Goal: Contribute content: Add original content to the website for others to see

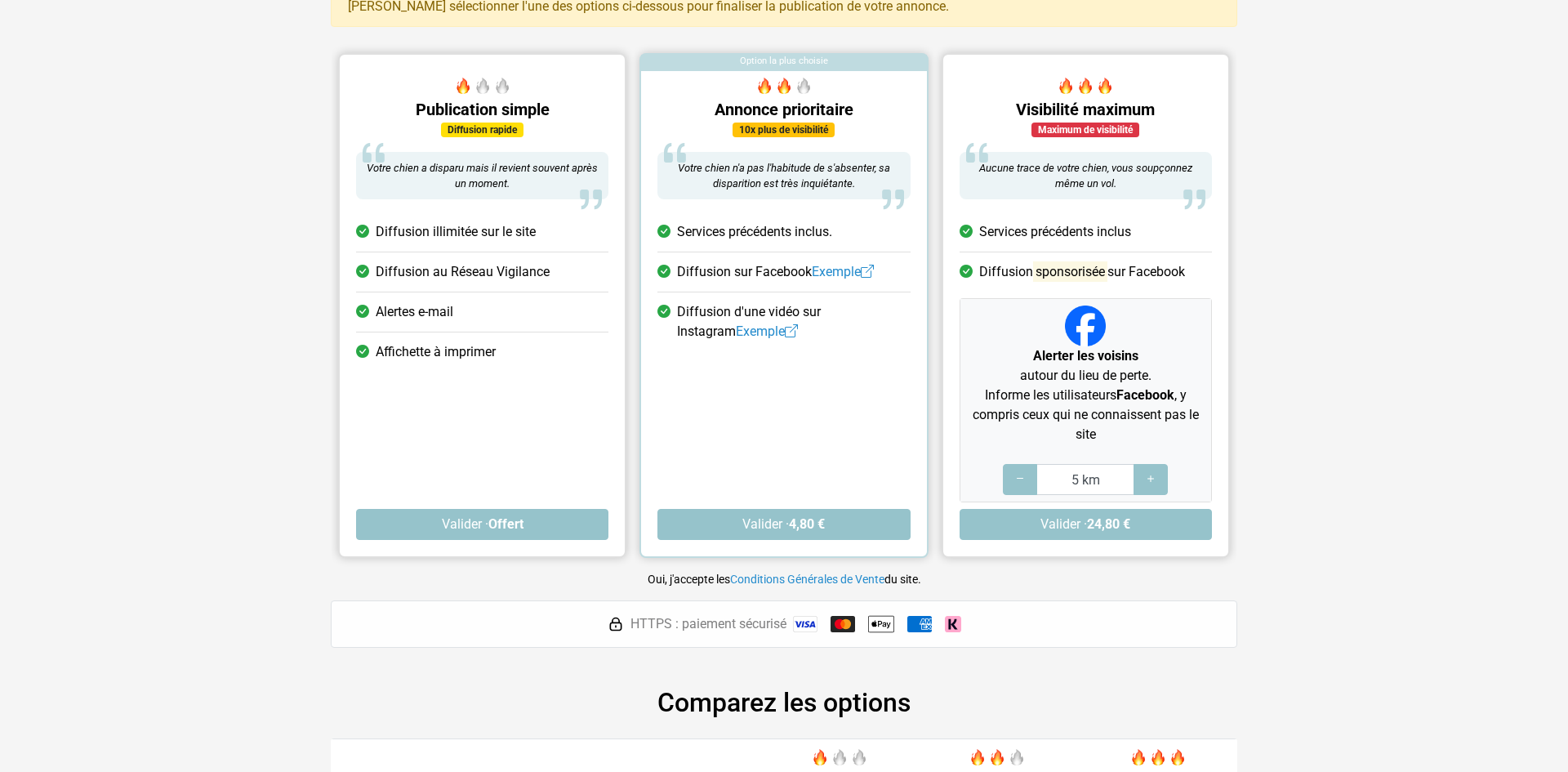
scroll to position [144, 0]
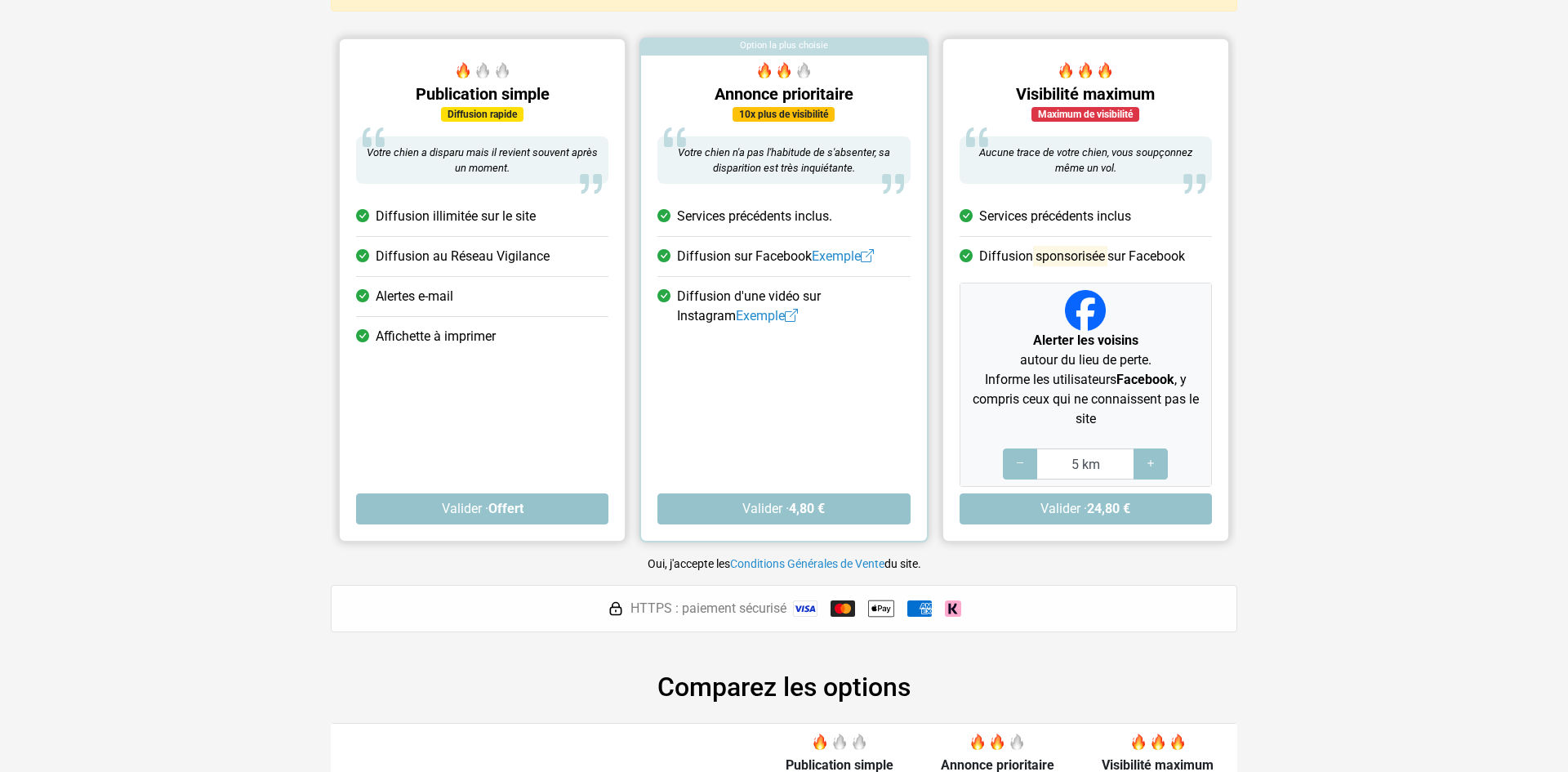
click at [482, 386] on div "Publication simple Diffusion rapide Votre chien a disparu mais il revient souve…" at bounding box center [482, 298] width 285 height 485
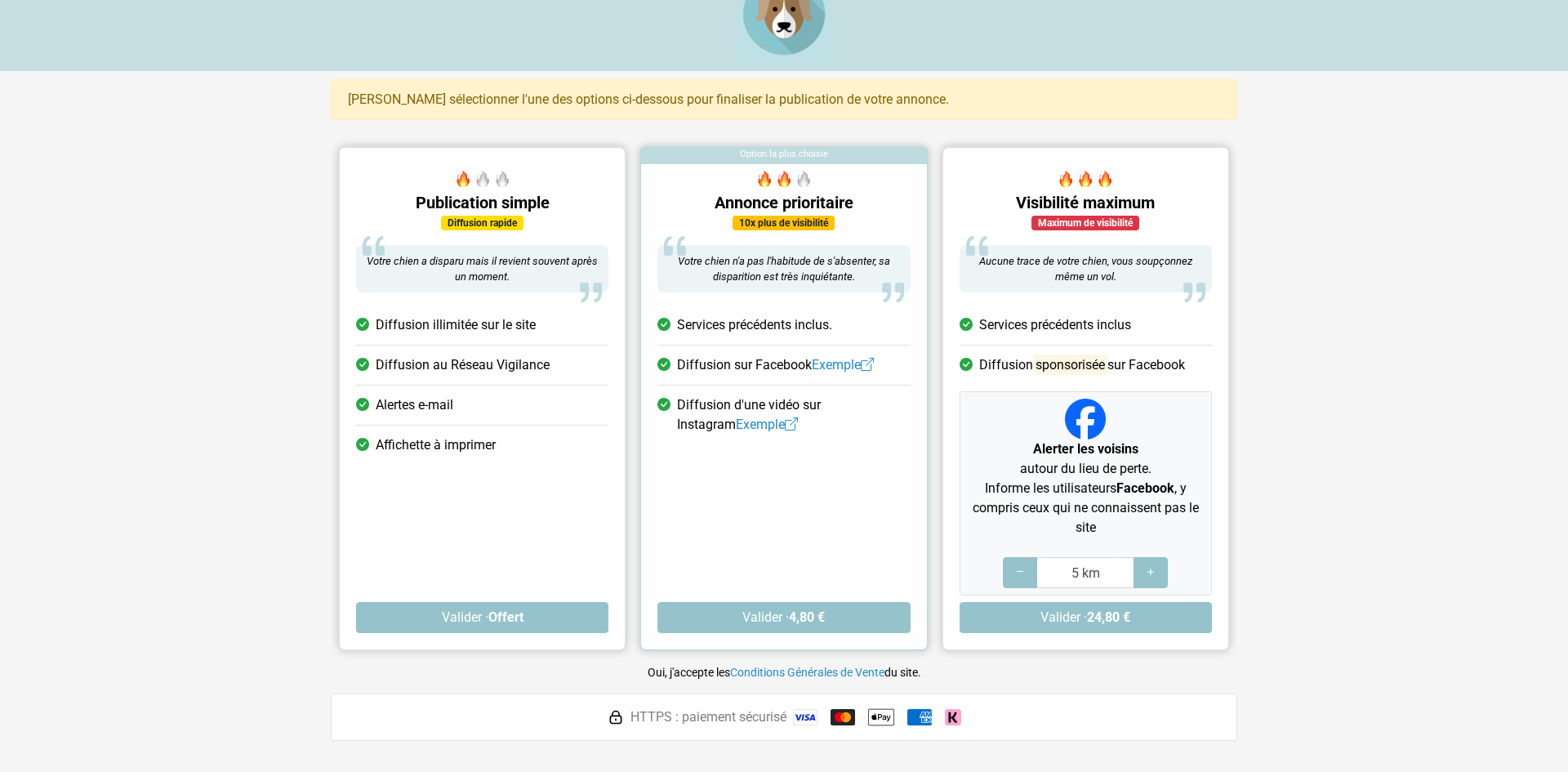
scroll to position [0, 0]
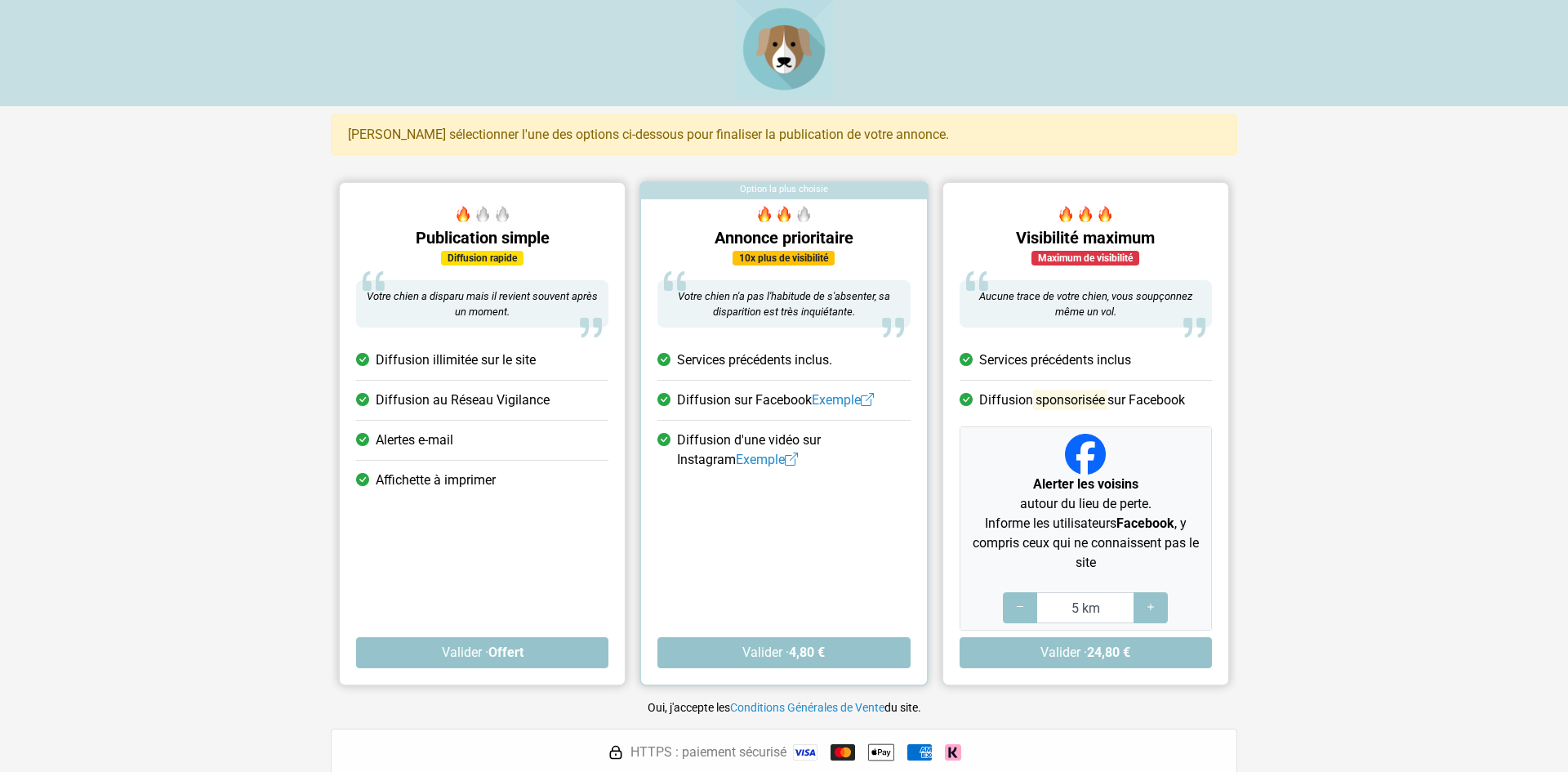
click at [456, 240] on h5 "Publication simple" at bounding box center [482, 238] width 252 height 19
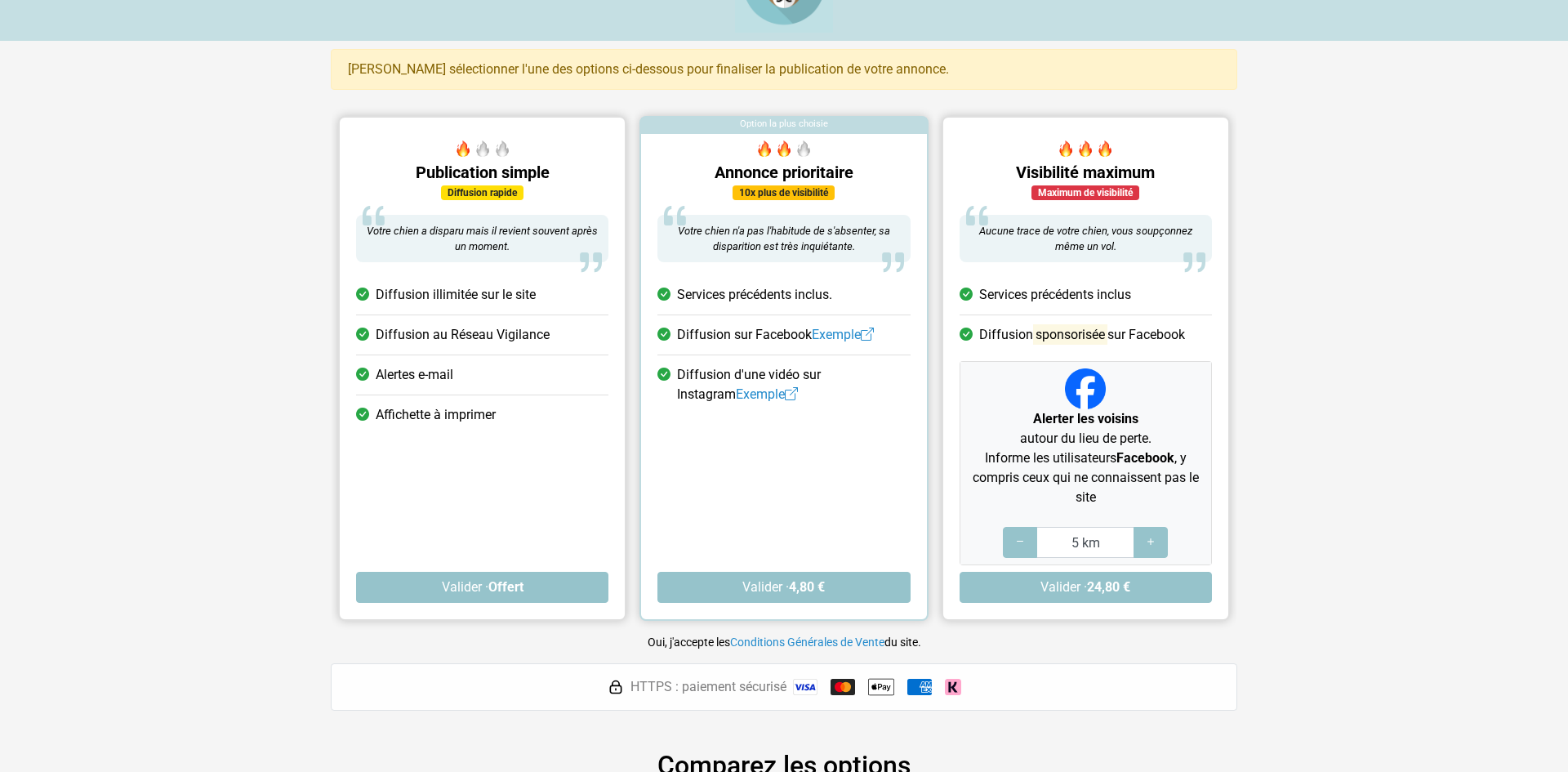
scroll to position [342, 0]
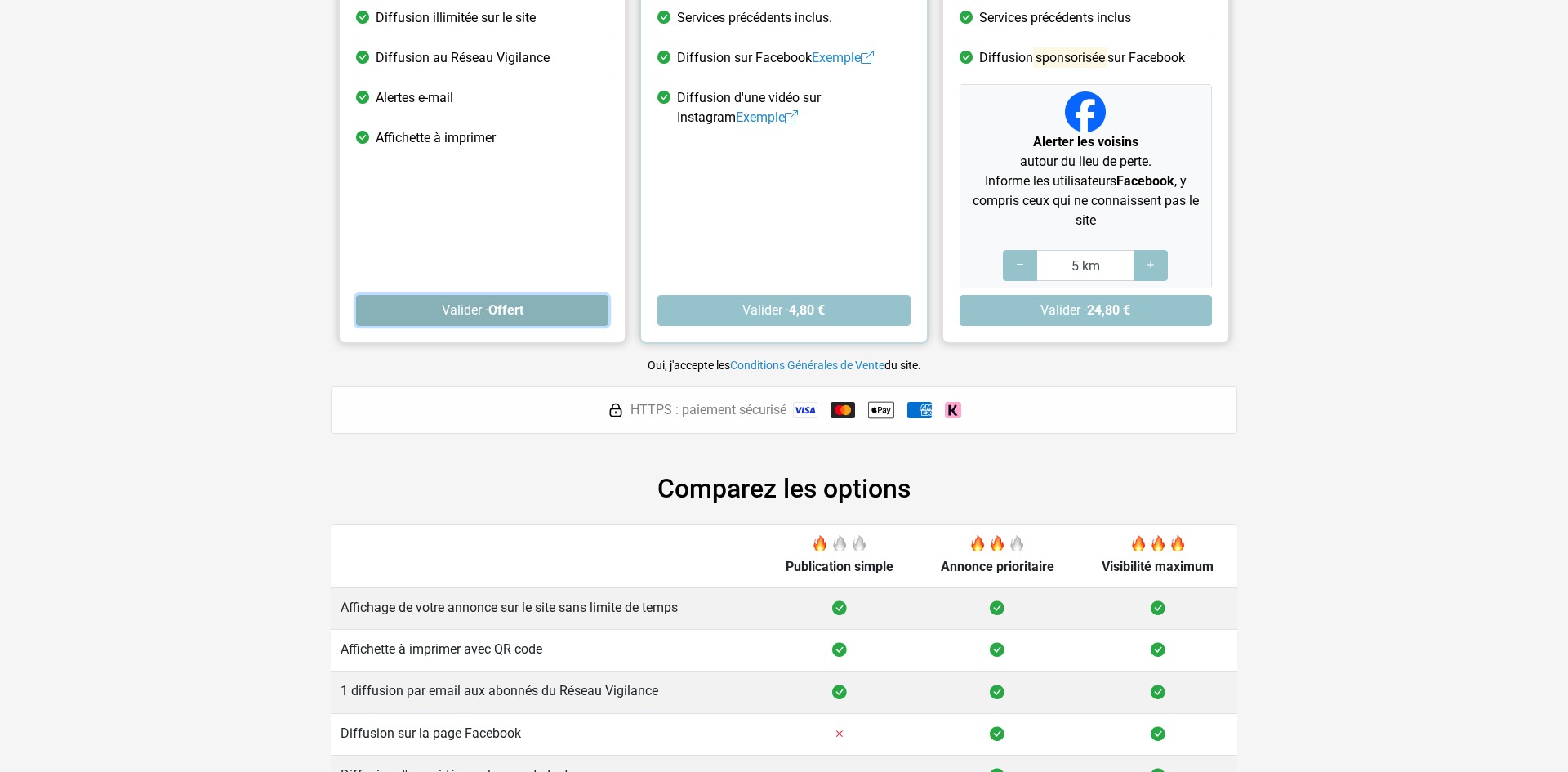
click at [504, 307] on strong "Offert" at bounding box center [506, 310] width 35 height 16
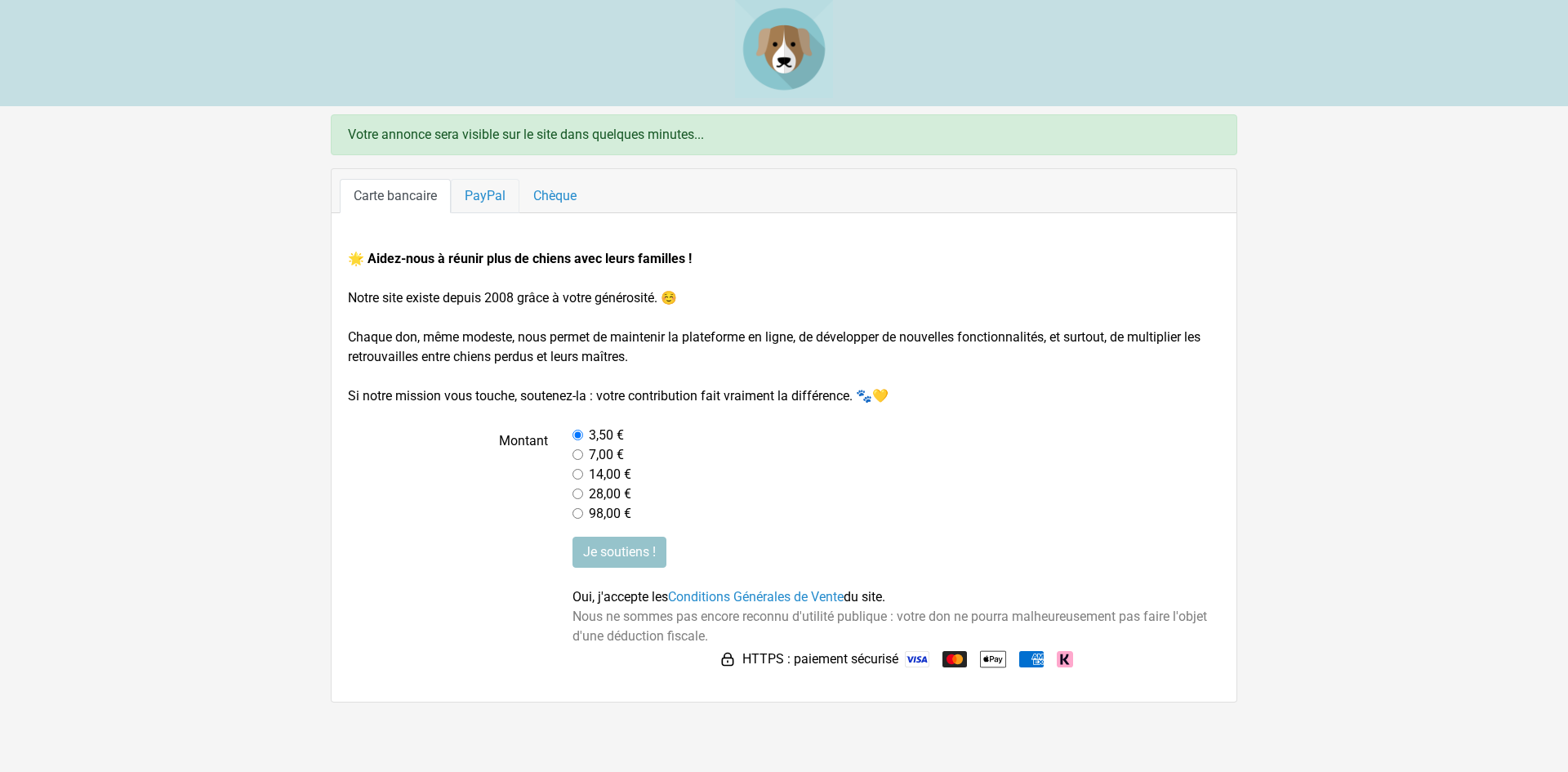
click at [488, 193] on link "PayPal" at bounding box center [485, 196] width 68 height 34
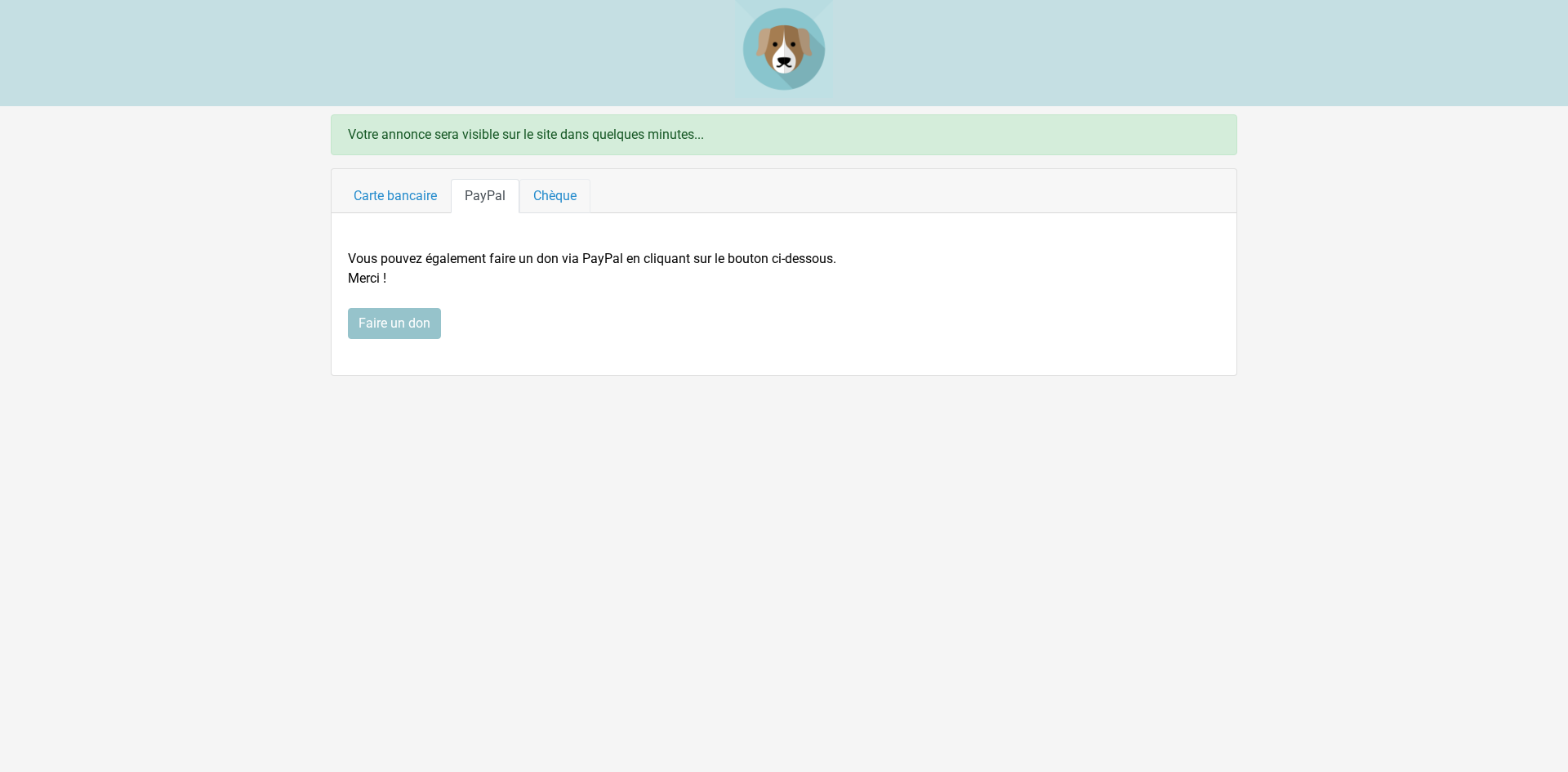
click at [563, 194] on link "Chèque" at bounding box center [554, 196] width 71 height 34
